Goal: Check status: Check status

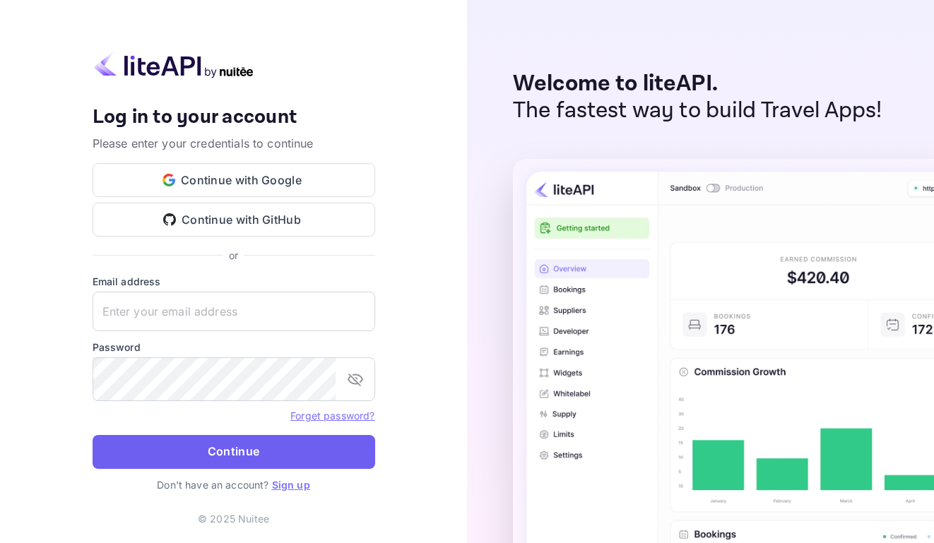
type input "adminpassword_support@yandex-team.ru"
click at [254, 469] on button "Continue" at bounding box center [234, 452] width 282 height 34
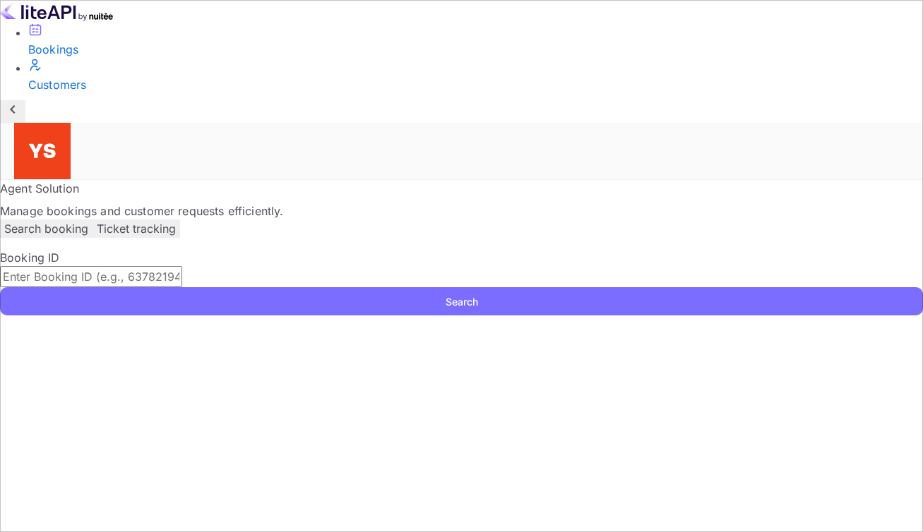
click at [182, 266] on input "text" at bounding box center [91, 276] width 182 height 21
paste input "7067809"
type input "7067809"
click at [264, 287] on button "Search" at bounding box center [461, 301] width 923 height 28
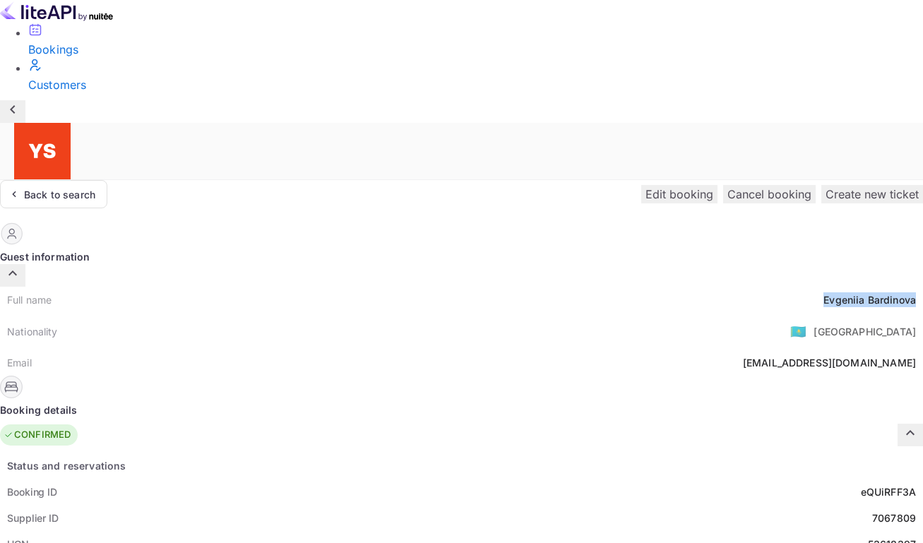
drag, startPoint x: 433, startPoint y: 170, endPoint x: 529, endPoint y: 177, distance: 96.3
click at [529, 287] on div "Full name Evgeniia Bardinova" at bounding box center [461, 300] width 923 height 26
copy div "Evgeniia Bardinova"
drag, startPoint x: 475, startPoint y: 360, endPoint x: 528, endPoint y: 363, distance: 53.0
click at [861, 484] on div "eQUiRFF3A" at bounding box center [888, 491] width 55 height 15
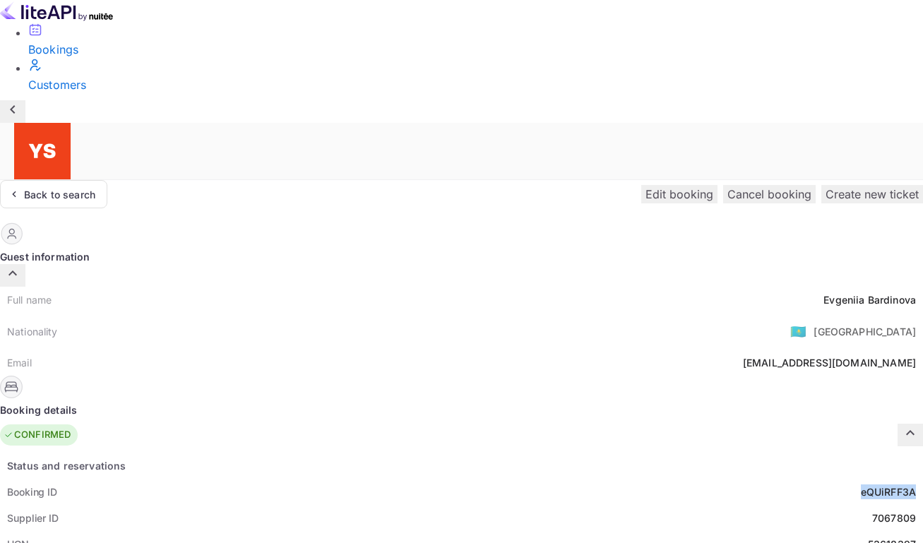
copy div "eQUiRFF3A"
click at [872, 511] on div "7067809" at bounding box center [894, 518] width 44 height 15
copy div "7067809"
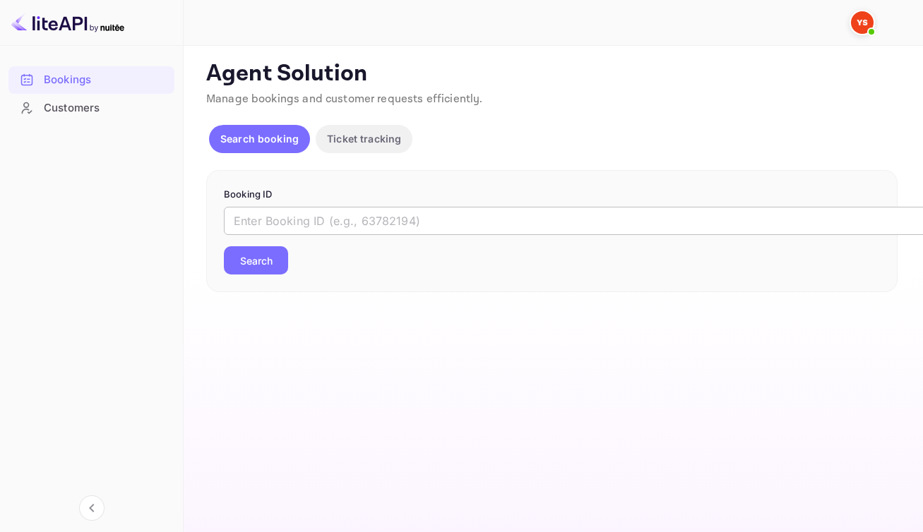
click at [436, 235] on input "text" at bounding box center [577, 221] width 706 height 28
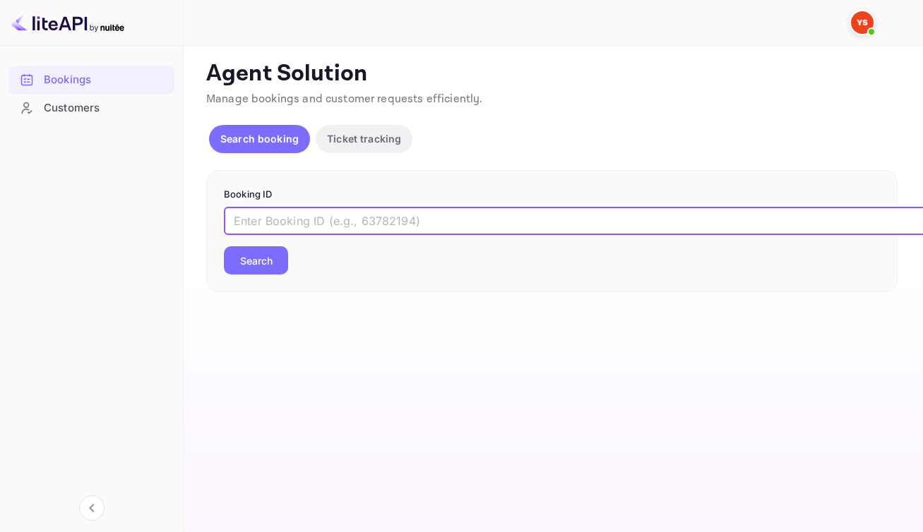
paste input "9375716"
type input "9375716"
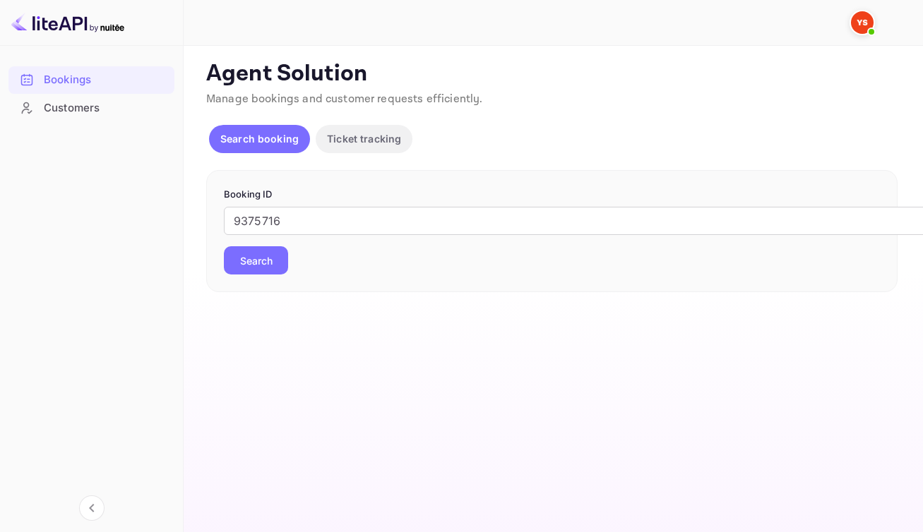
click at [278, 275] on button "Search" at bounding box center [256, 260] width 64 height 28
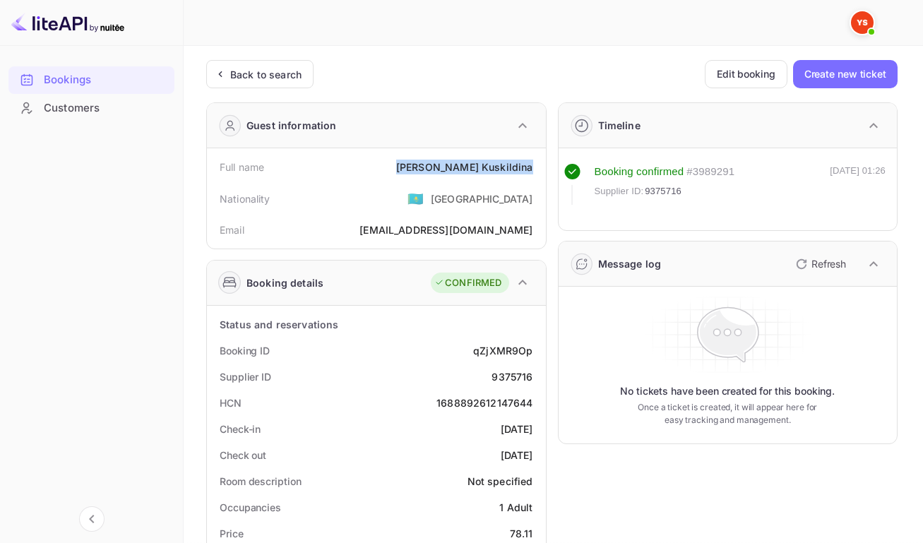
drag, startPoint x: 448, startPoint y: 170, endPoint x: 529, endPoint y: 177, distance: 80.8
click at [529, 177] on div "Full name [PERSON_NAME]" at bounding box center [377, 167] width 328 height 26
copy div "[PERSON_NAME]"
drag, startPoint x: 472, startPoint y: 358, endPoint x: 529, endPoint y: 368, distance: 58.1
click at [529, 358] on div "qZjXMR9Op" at bounding box center [502, 350] width 59 height 15
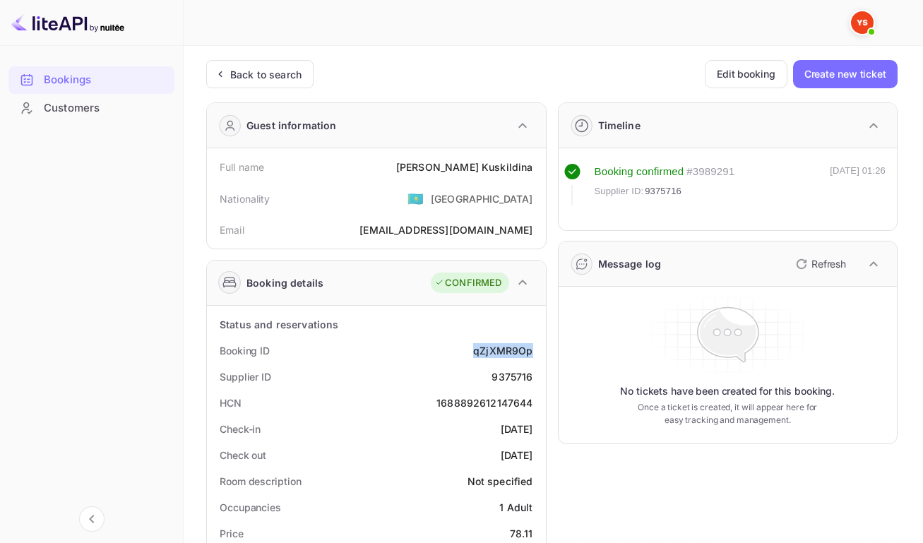
copy div "qZjXMR9Op"
click at [505, 384] on div "9375716" at bounding box center [512, 376] width 41 height 15
click at [506, 384] on div "9375716" at bounding box center [512, 376] width 41 height 15
copy div "9375716"
